Goal: Task Accomplishment & Management: Manage account settings

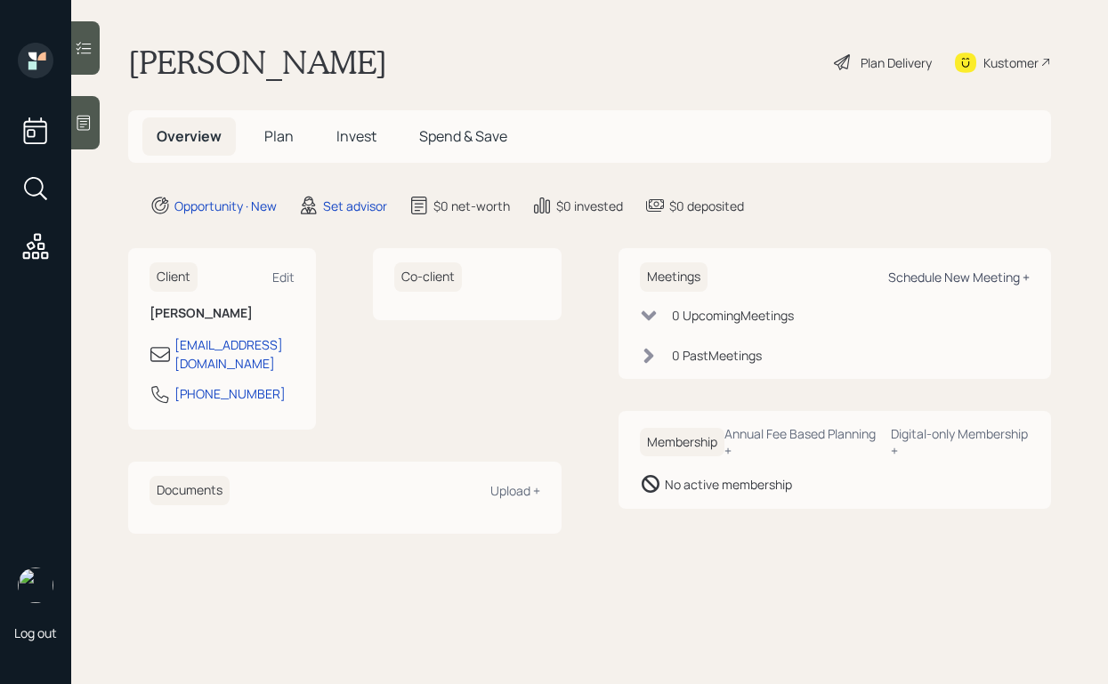
click at [912, 269] on div "Schedule New Meeting +" at bounding box center [958, 277] width 141 height 17
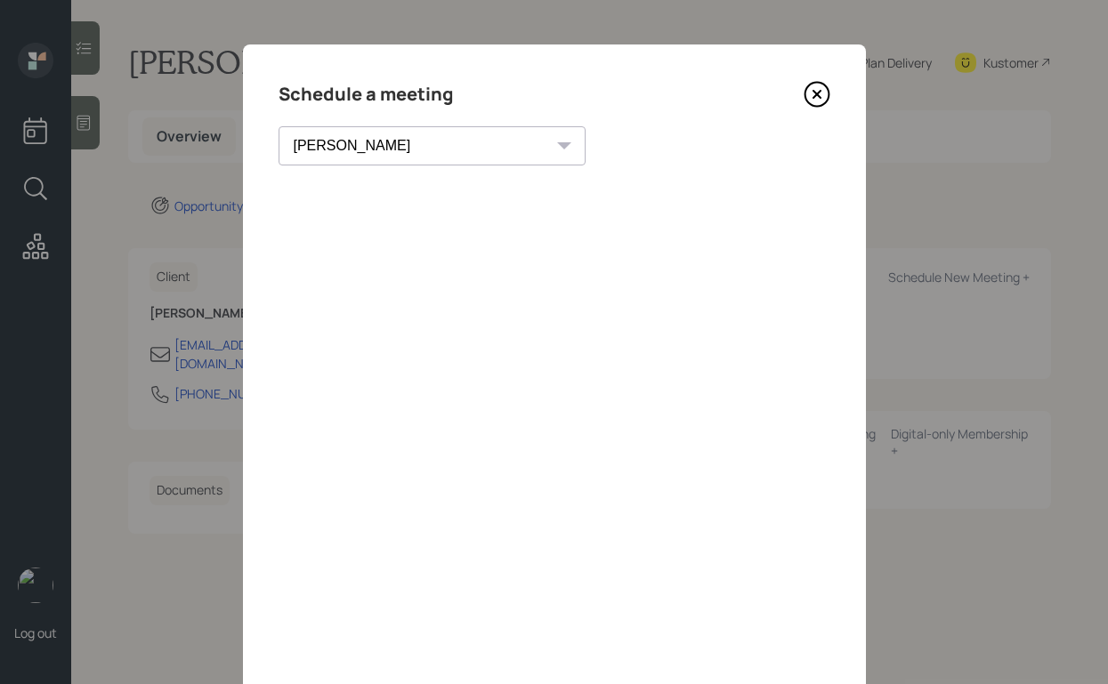
scroll to position [117, 0]
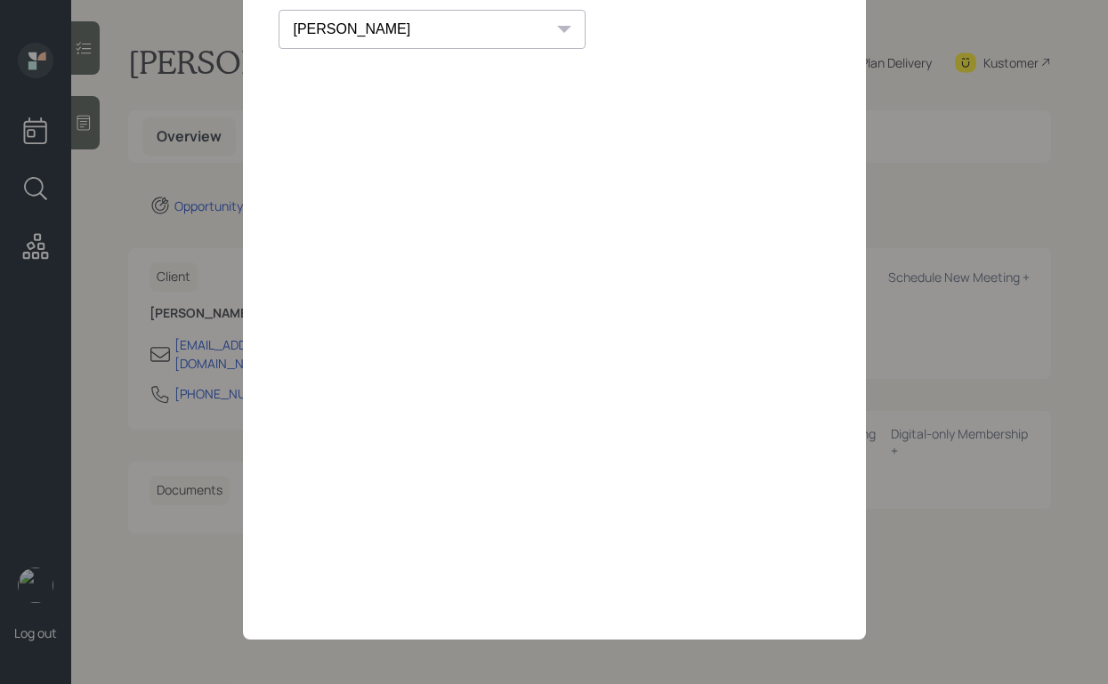
click at [370, 28] on select "Theresa Spinello Matthew Burke Xavier Ross Eitan Bar-David Ian Yamey Trevor Nel…" at bounding box center [432, 29] width 307 height 39
select select "b1d8ea90-abcc-42aa-86cc-4f33a132aacc"
click at [279, 10] on select "Theresa Spinello Matthew Burke Xavier Ross Eitan Bar-David Ian Yamey Trevor Nel…" at bounding box center [432, 29] width 307 height 39
click at [576, 30] on div "Choose my own meeting type" at bounding box center [651, 29] width 150 height 34
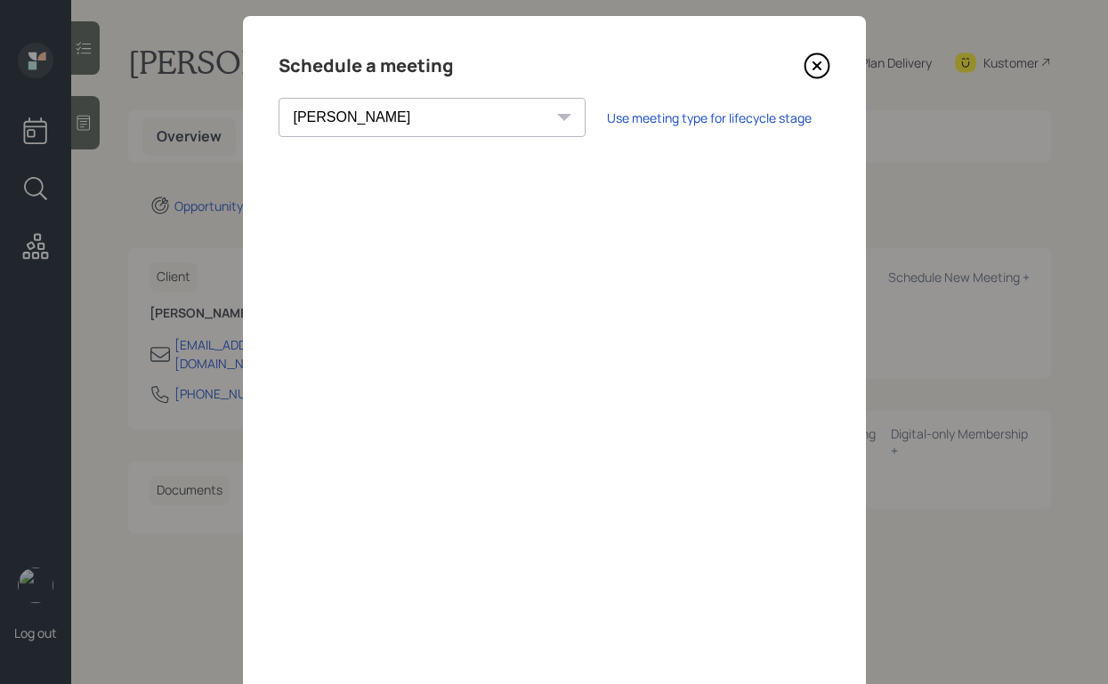
scroll to position [0, 0]
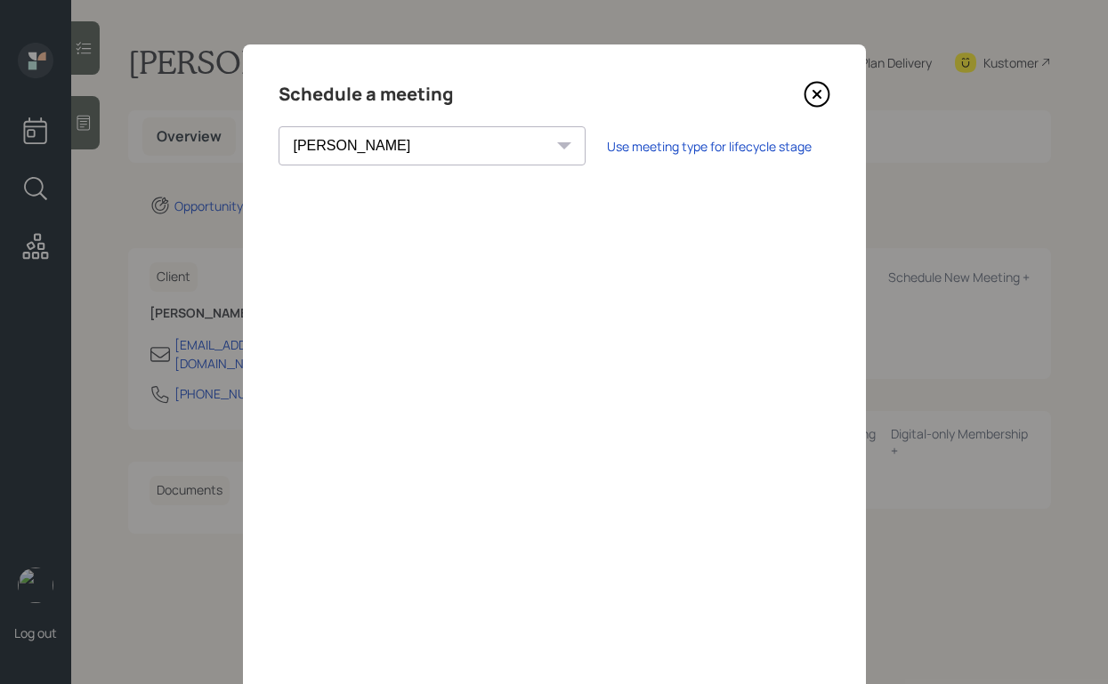
click at [826, 94] on icon at bounding box center [817, 94] width 27 height 27
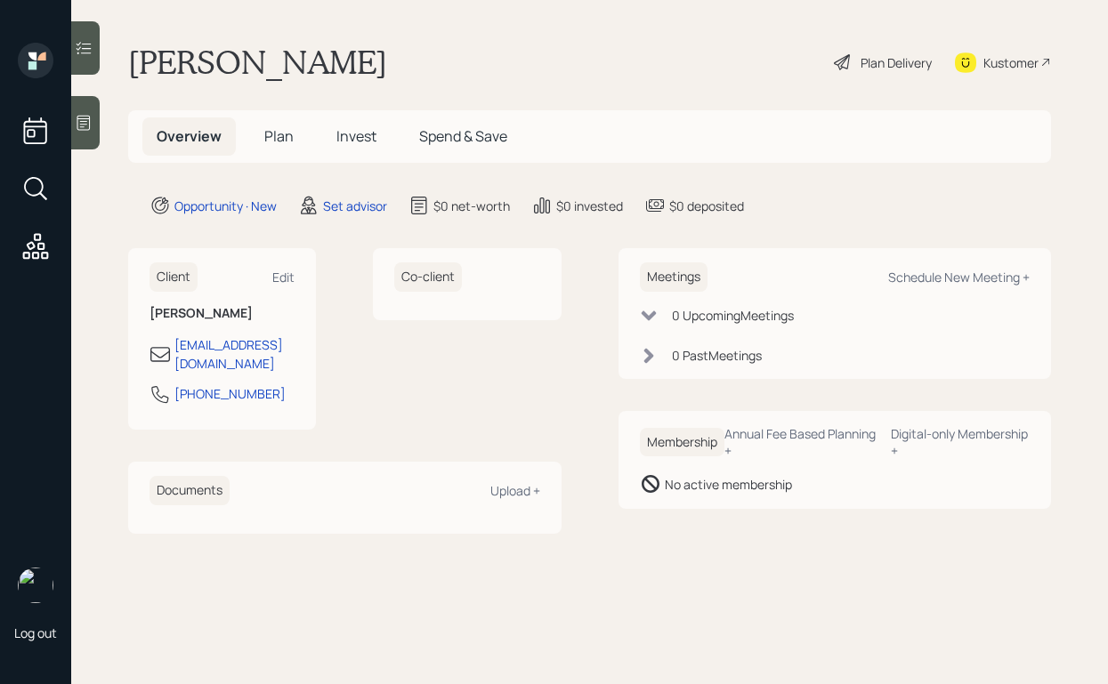
click at [77, 126] on icon at bounding box center [83, 123] width 13 height 15
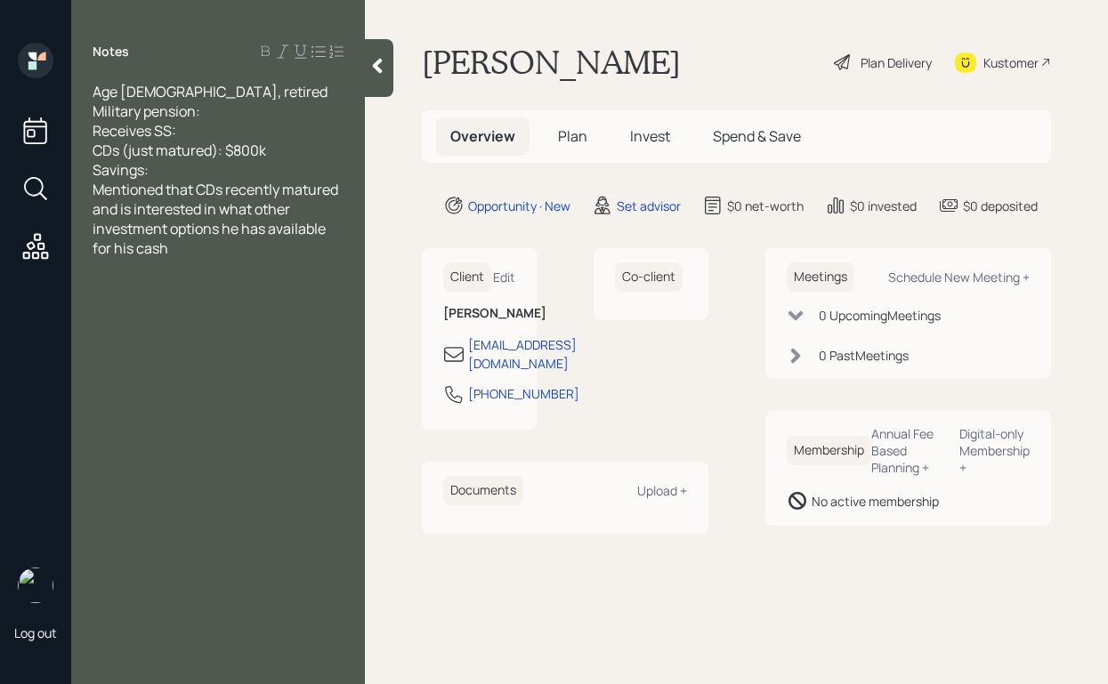
click at [270, 166] on div "Savings:" at bounding box center [218, 170] width 251 height 20
click at [372, 69] on icon at bounding box center [377, 66] width 18 height 18
